Goal: Information Seeking & Learning: Learn about a topic

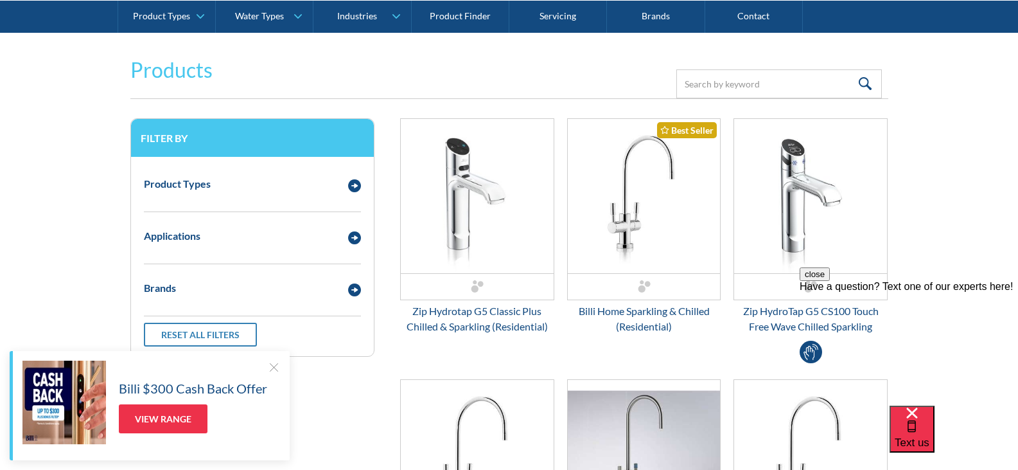
click at [830, 281] on button "close" at bounding box center [815, 273] width 30 height 13
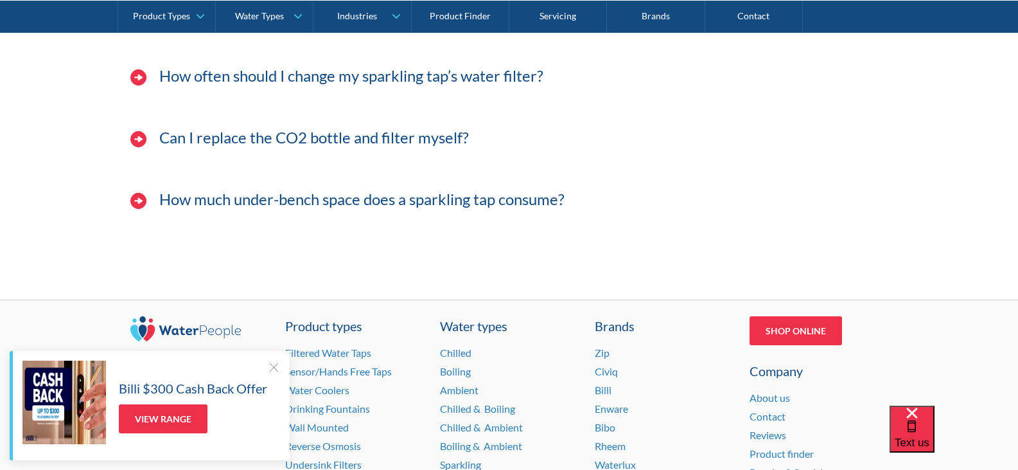
scroll to position [4439, 0]
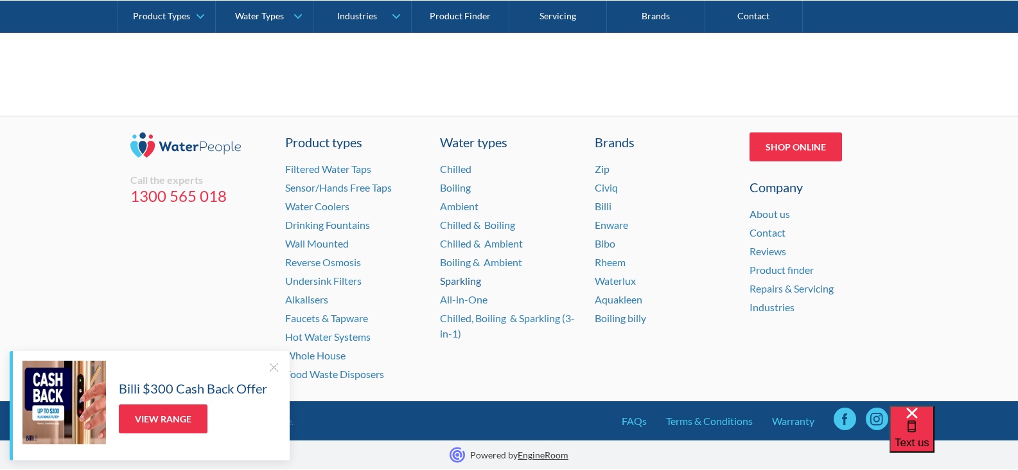
click at [457, 279] on link "Sparkling" at bounding box center [460, 280] width 41 height 12
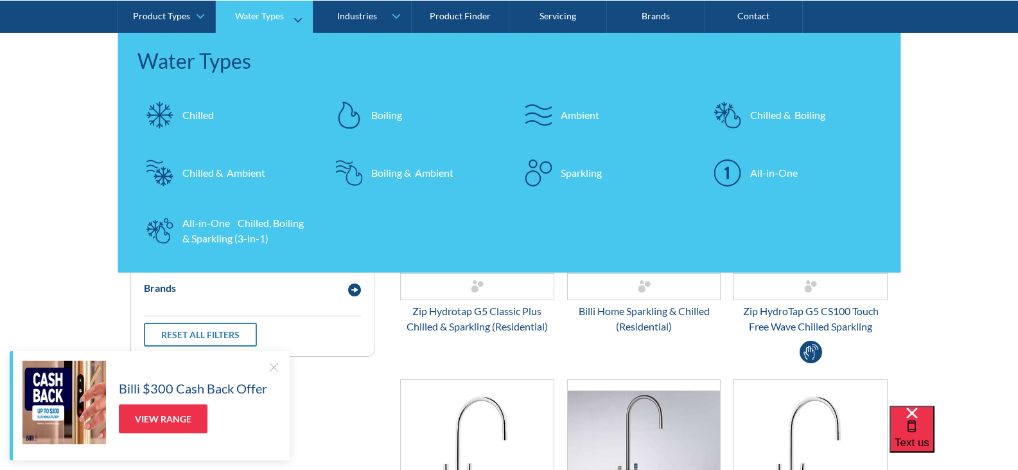
click at [536, 166] on img at bounding box center [538, 172] width 27 height 27
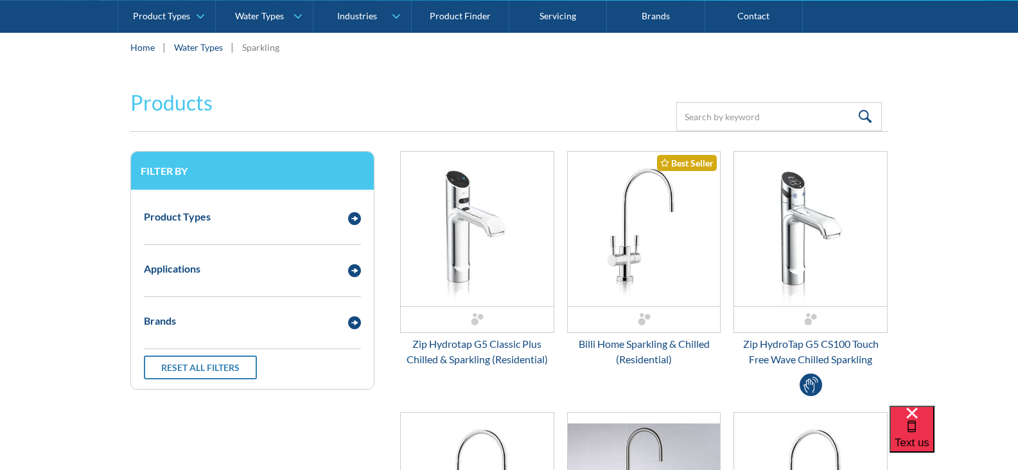
scroll to position [257, 0]
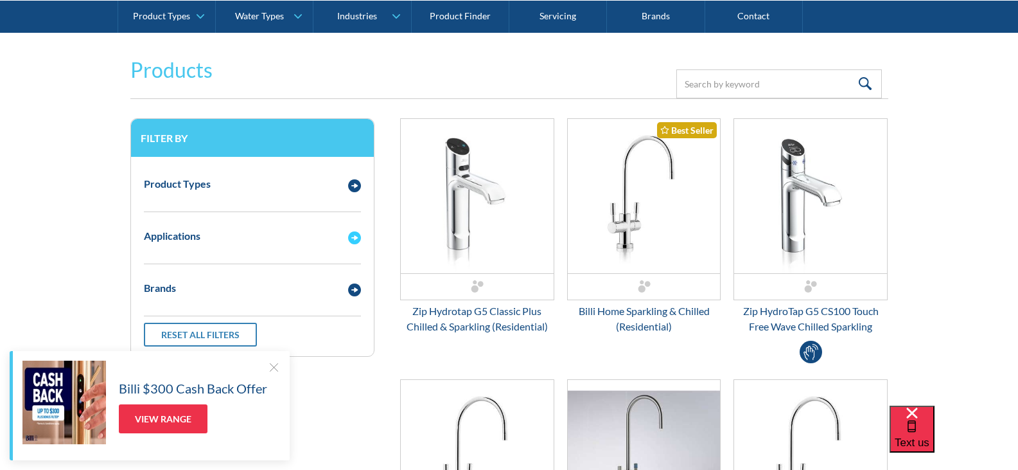
click at [351, 235] on img "Email Form 3" at bounding box center [354, 237] width 13 height 13
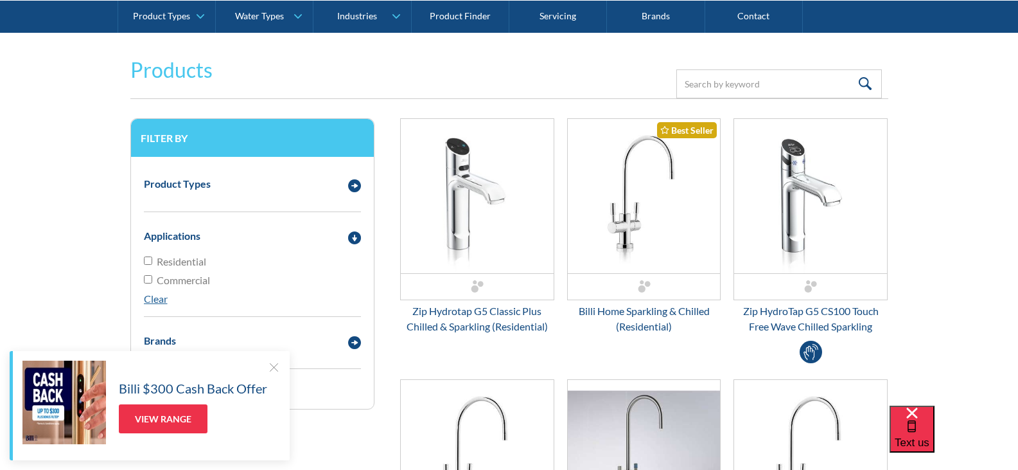
click at [147, 261] on input "Residential" at bounding box center [148, 260] width 8 height 8
checkbox input "true"
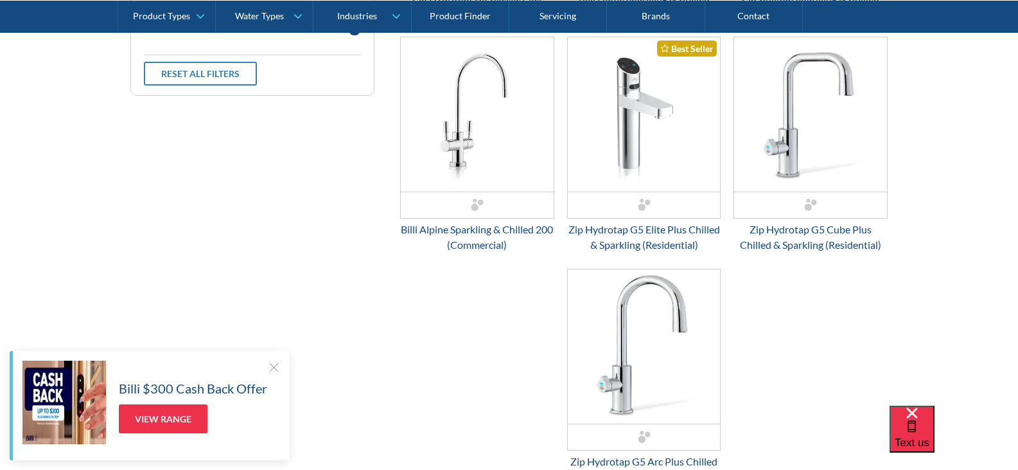
scroll to position [491, 0]
